Goal: Information Seeking & Learning: Learn about a topic

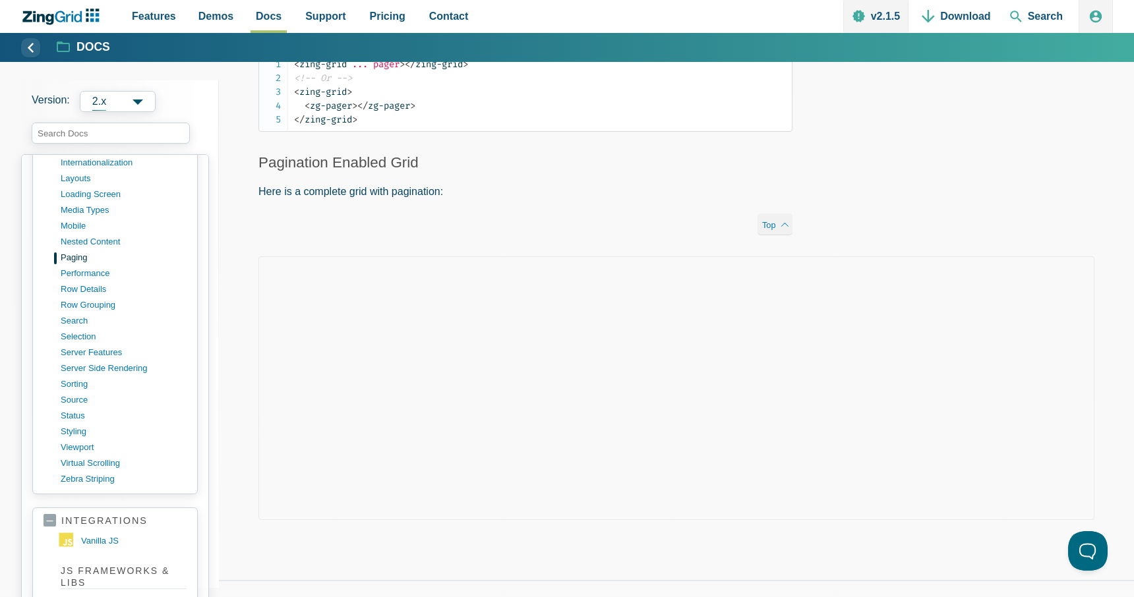
scroll to position [1107, 0]
click at [82, 388] on link "sorting" at bounding box center [126, 384] width 126 height 16
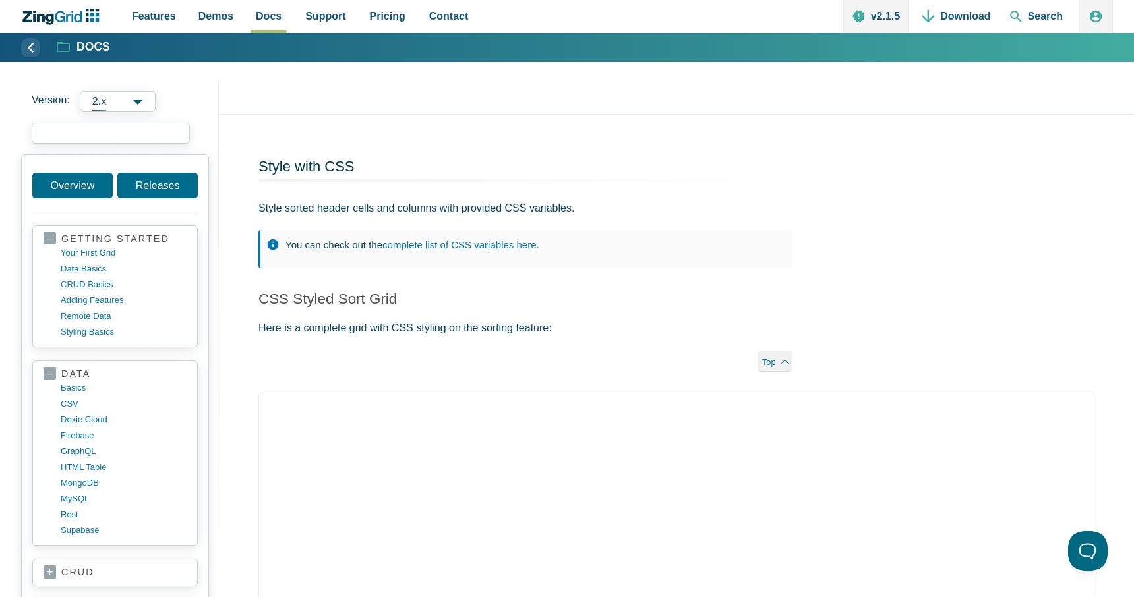
click at [80, 130] on input "search input" at bounding box center [111, 133] width 158 height 21
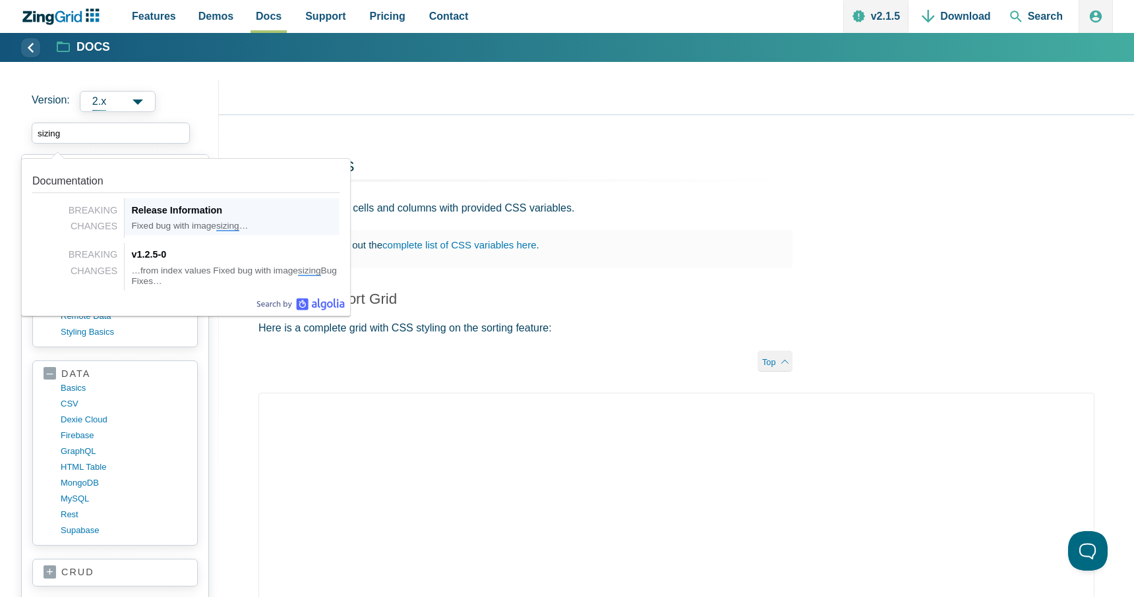
click at [48, 130] on input "sizing" at bounding box center [111, 133] width 158 height 21
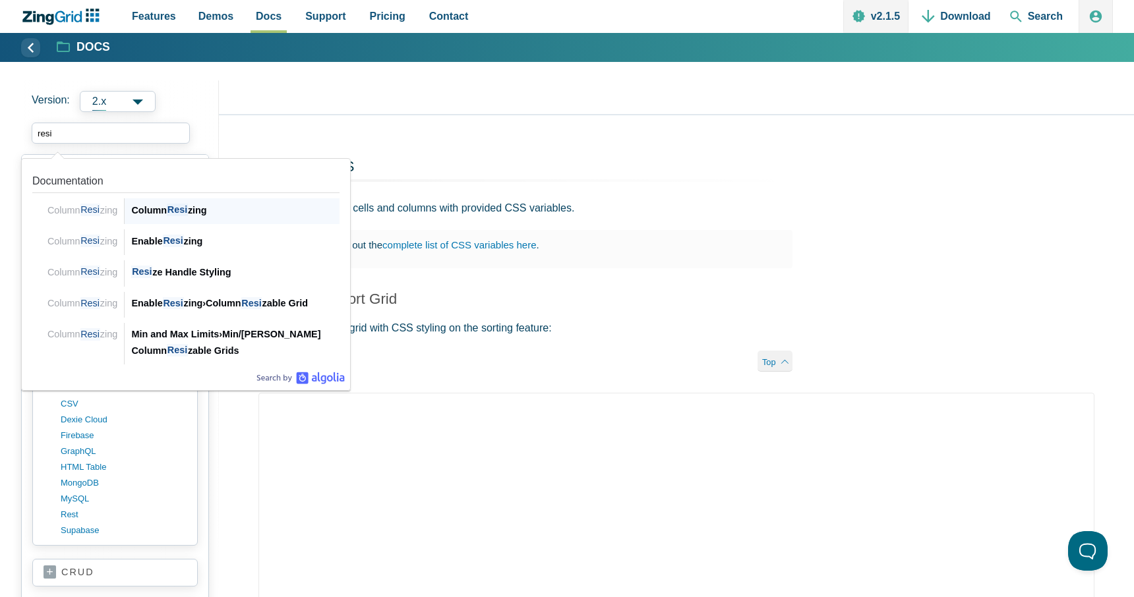
click at [161, 207] on div "Column Resi zing" at bounding box center [235, 210] width 208 height 16
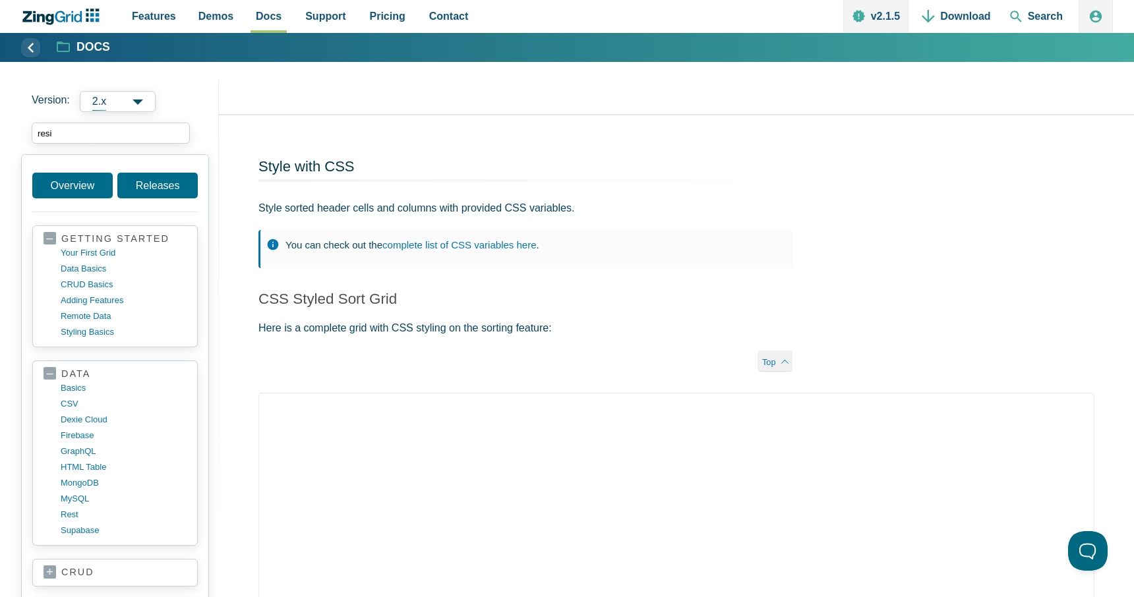
type input "resi"
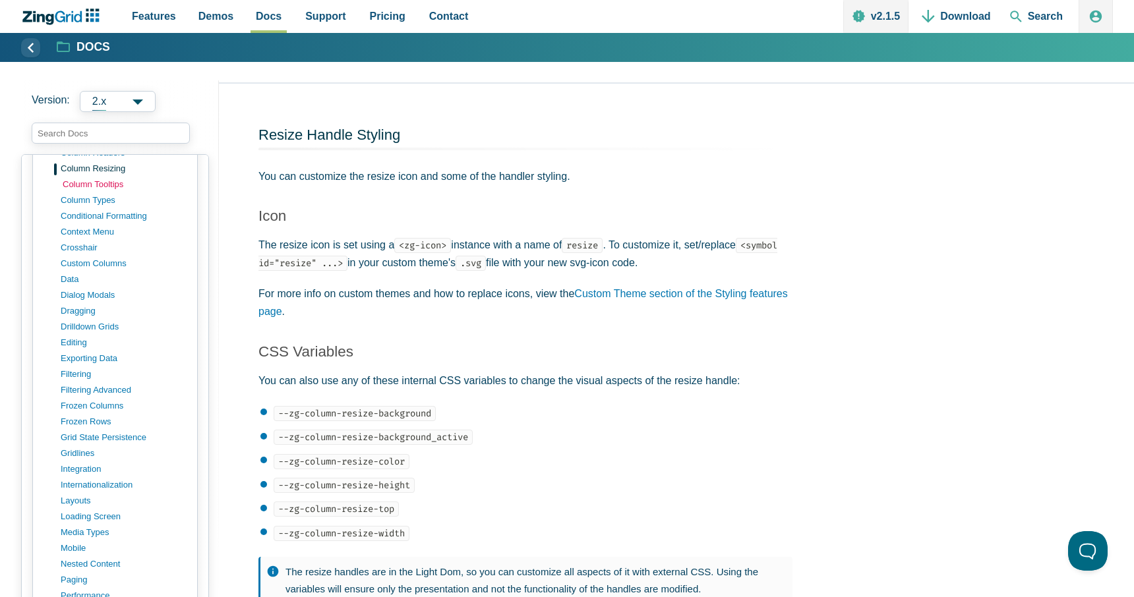
scroll to position [790, 0]
click at [80, 368] on link "filtering" at bounding box center [126, 368] width 126 height 16
